Goal: Task Accomplishment & Management: Use online tool/utility

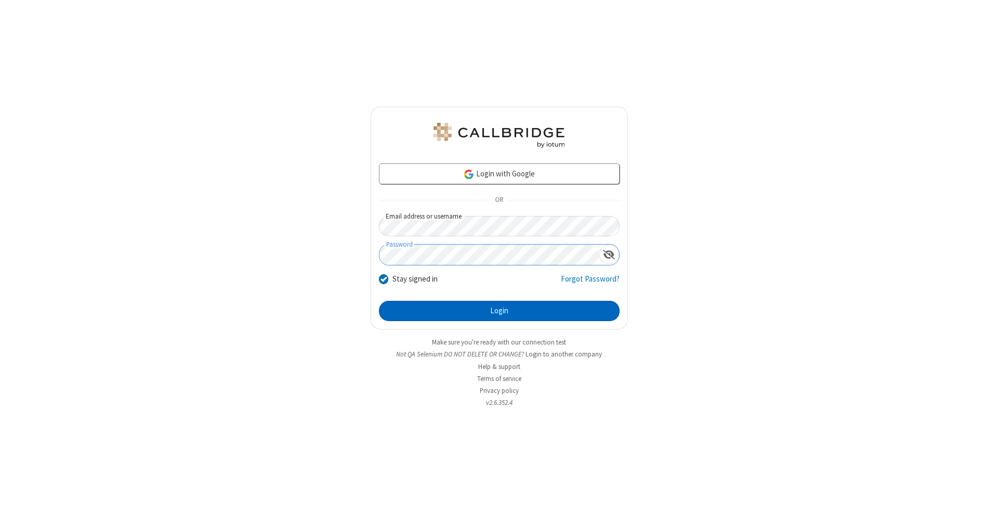
click at [499, 311] on button "Login" at bounding box center [499, 311] width 241 height 21
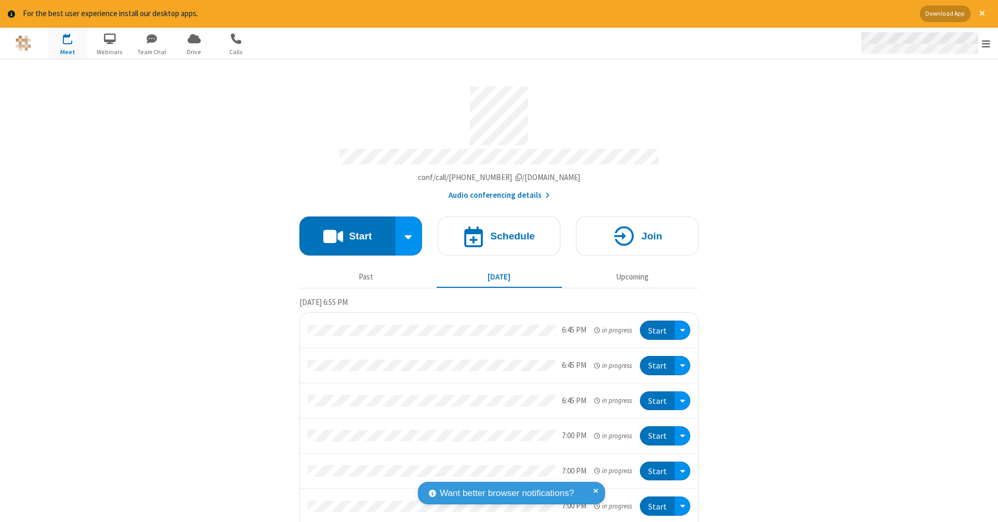
click at [987, 44] on span "Open menu" at bounding box center [986, 43] width 8 height 10
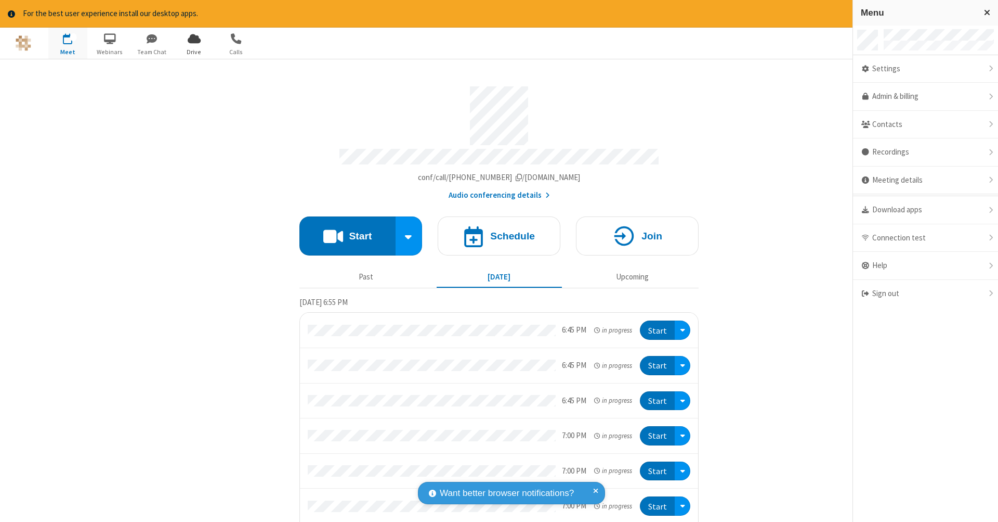
click at [194, 51] on span "Drive" at bounding box center [194, 51] width 39 height 9
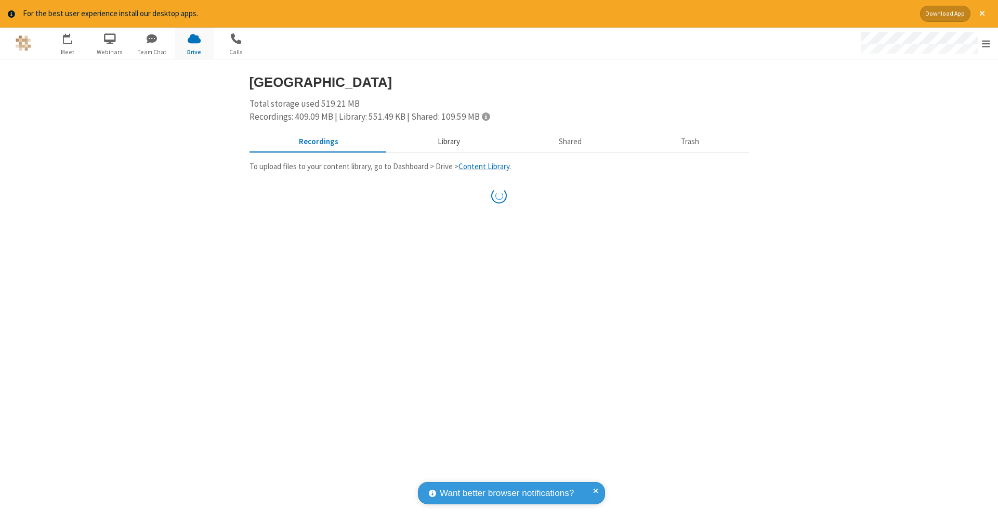
click at [447, 140] on button "Library" at bounding box center [449, 142] width 122 height 20
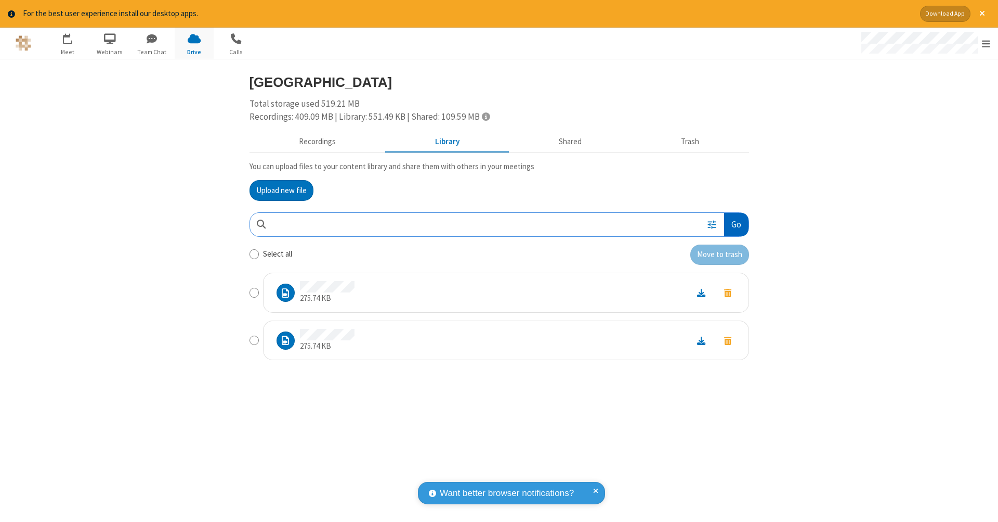
click at [736, 222] on button "Go" at bounding box center [736, 224] width 24 height 23
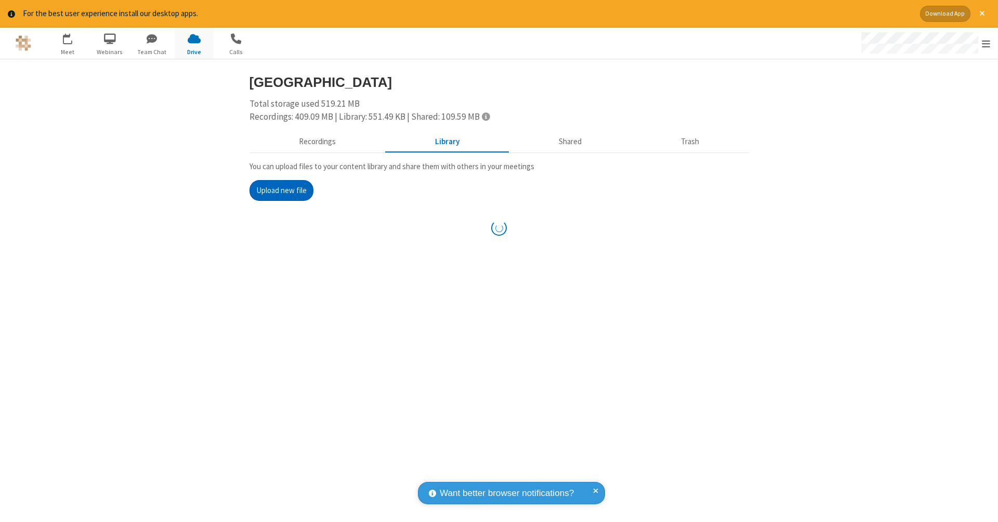
click at [281, 189] on button "Upload new file" at bounding box center [282, 190] width 64 height 21
